Goal: Information Seeking & Learning: Understand process/instructions

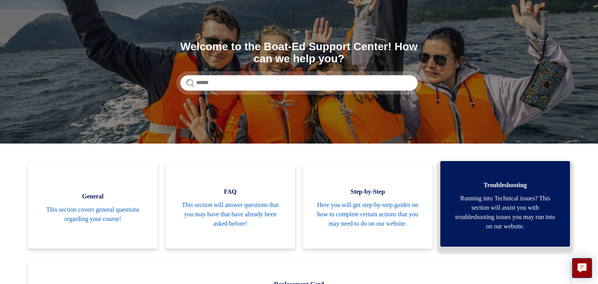
scroll to position [62, 0]
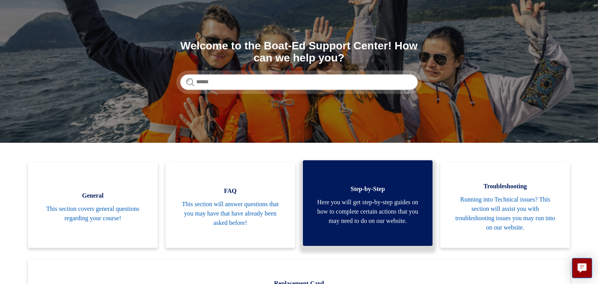
click at [381, 209] on span "Here you will get step-by-step guides on how to complete certain actions that y…" at bounding box center [367, 212] width 106 height 28
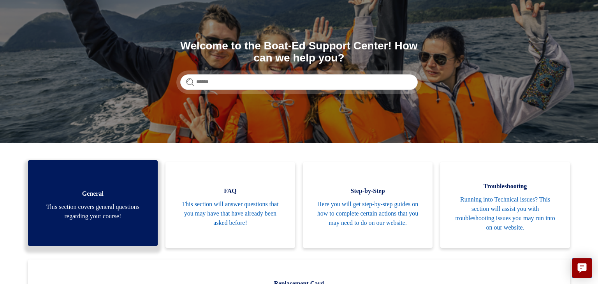
click at [110, 202] on span "This section covers general questions regarding your course!" at bounding box center [93, 211] width 106 height 19
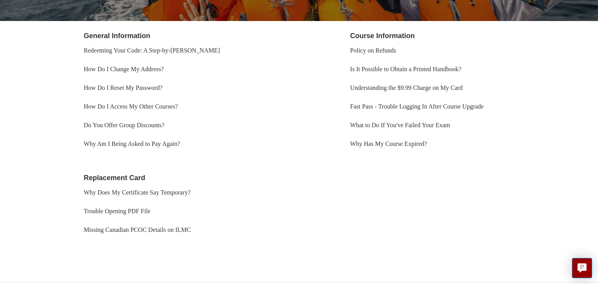
scroll to position [155, 0]
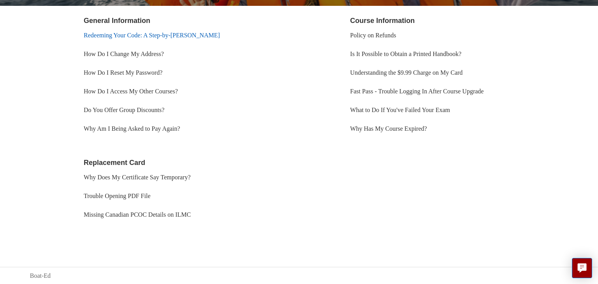
click at [126, 36] on link "Redeeming Your Code: A Step-by-[PERSON_NAME]" at bounding box center [152, 35] width 136 height 7
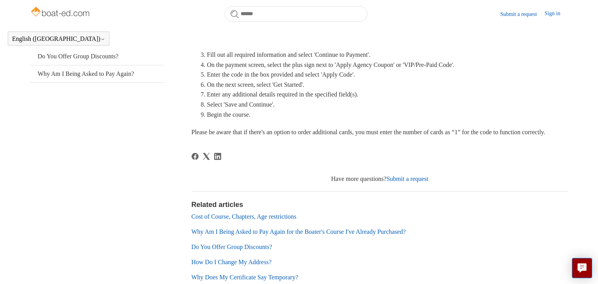
scroll to position [168, 0]
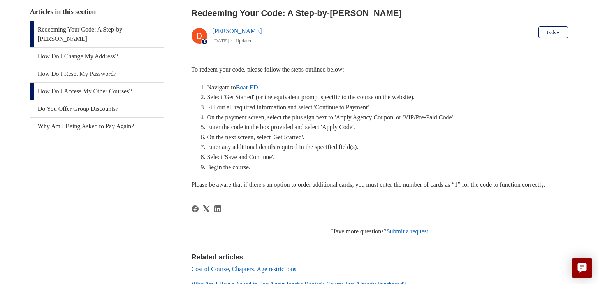
click at [88, 83] on link "How Do I Access My Other Courses?" at bounding box center [97, 91] width 135 height 17
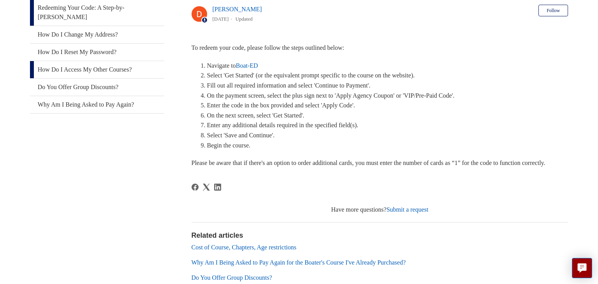
scroll to position [152, 0]
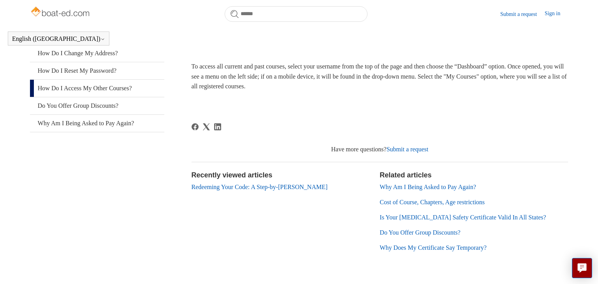
scroll to position [156, 0]
